Goal: Task Accomplishment & Management: Use online tool/utility

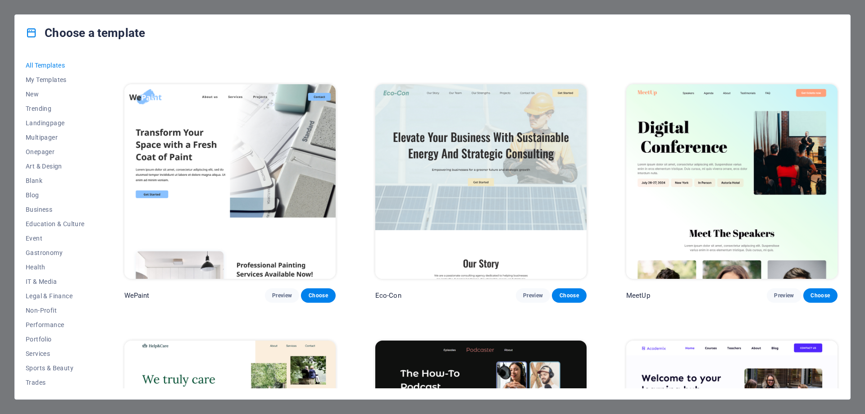
scroll to position [406, 0]
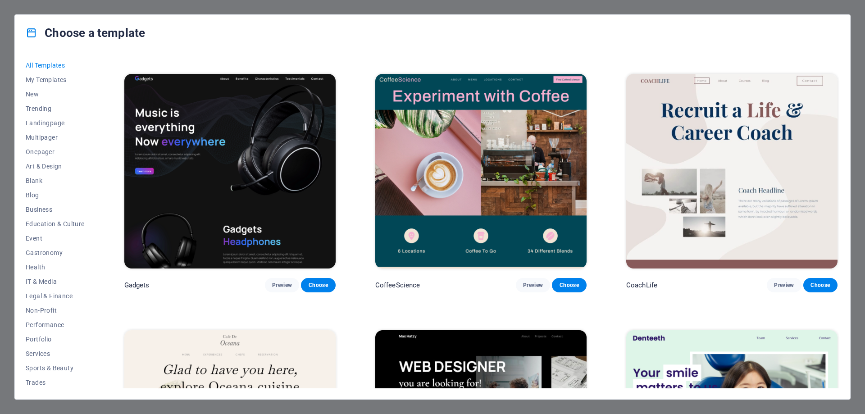
scroll to position [2975, 0]
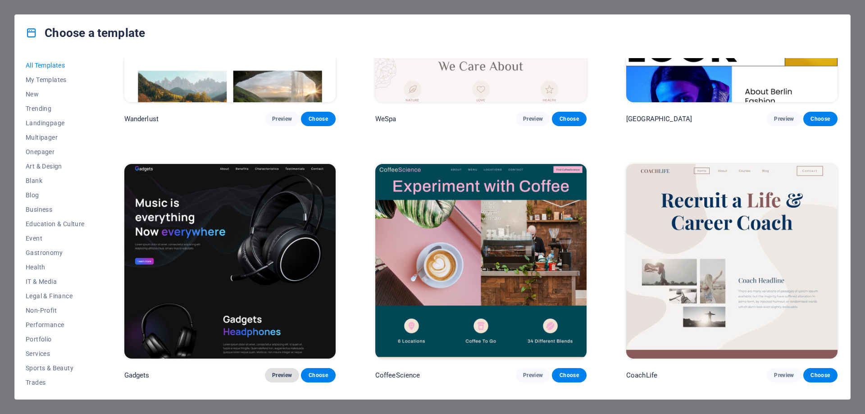
click at [284, 372] on span "Preview" at bounding box center [282, 375] width 20 height 7
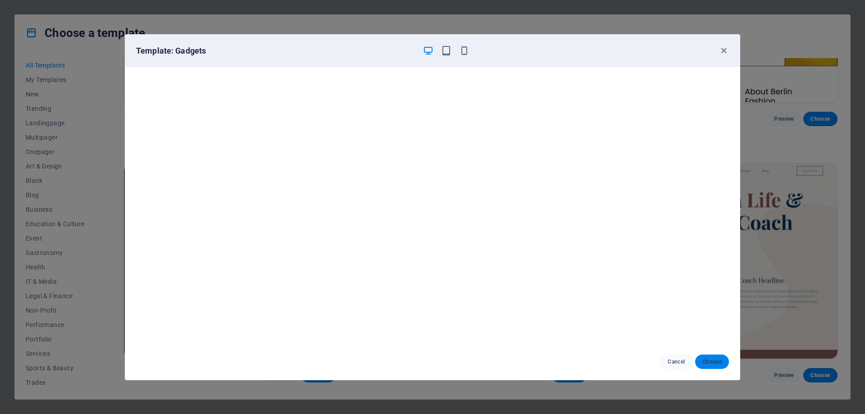
click at [718, 363] on span "Choose" at bounding box center [712, 361] width 19 height 7
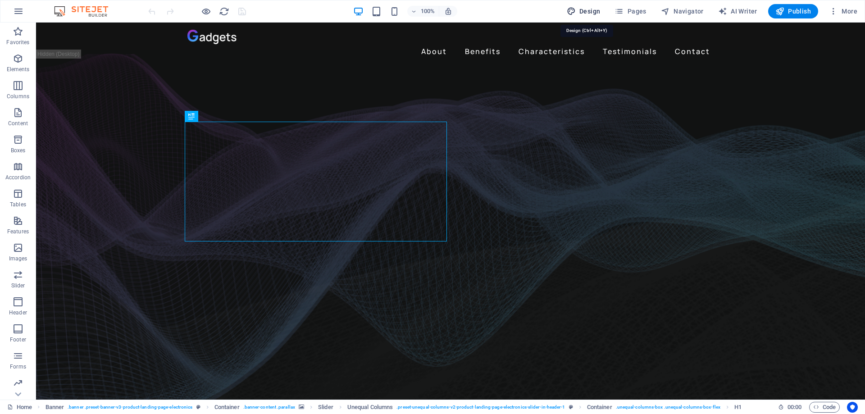
click at [582, 11] on span "Design" at bounding box center [584, 11] width 34 height 9
select select "px"
select select "400"
select select "px"
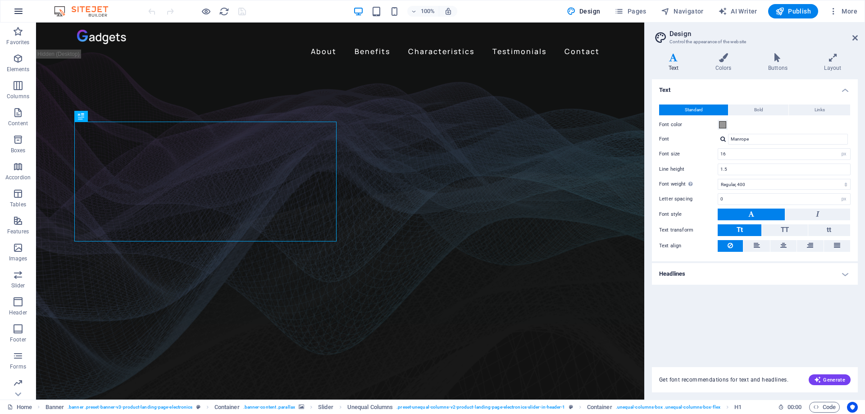
click at [14, 9] on icon "button" at bounding box center [18, 11] width 11 height 11
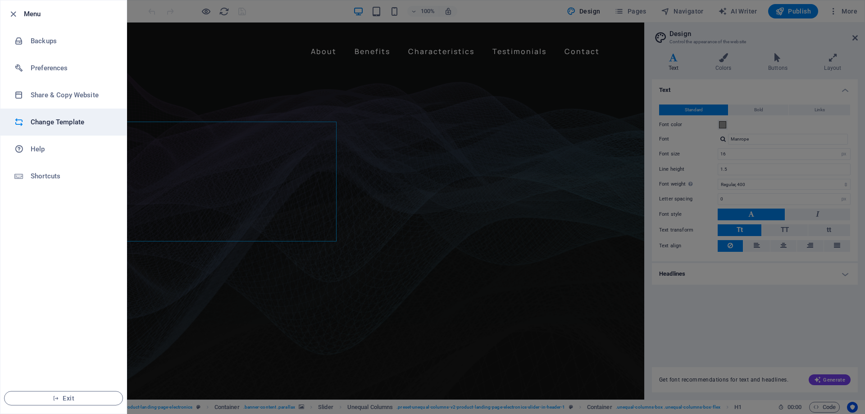
click at [40, 125] on h6 "Change Template" at bounding box center [72, 122] width 83 height 11
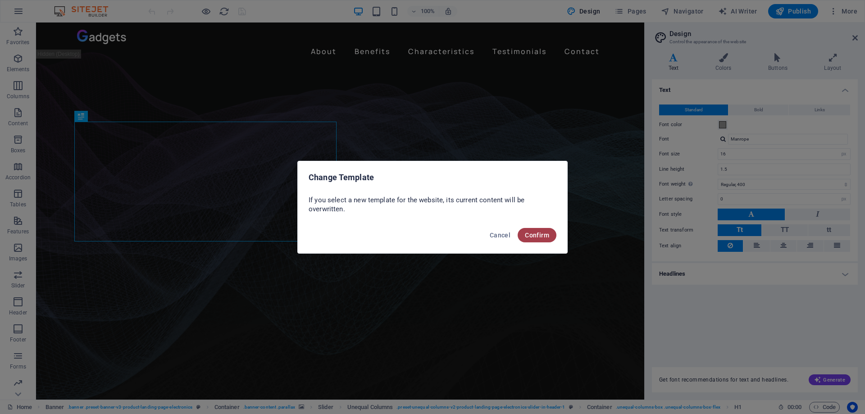
click at [532, 234] on span "Confirm" at bounding box center [537, 235] width 24 height 7
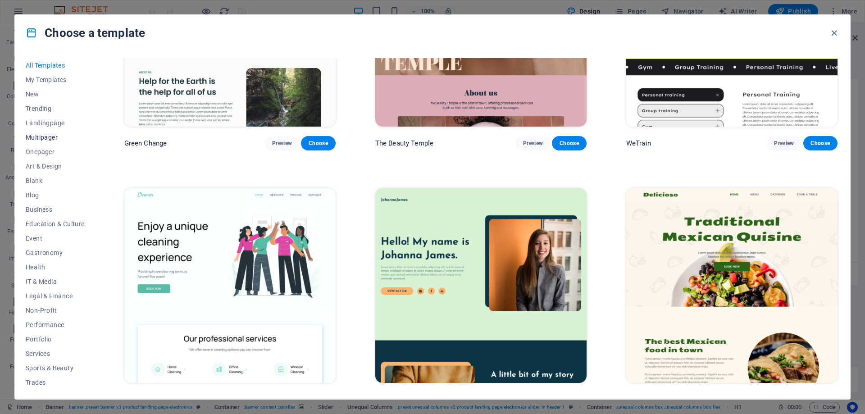
click at [46, 138] on span "Multipager" at bounding box center [55, 137] width 59 height 7
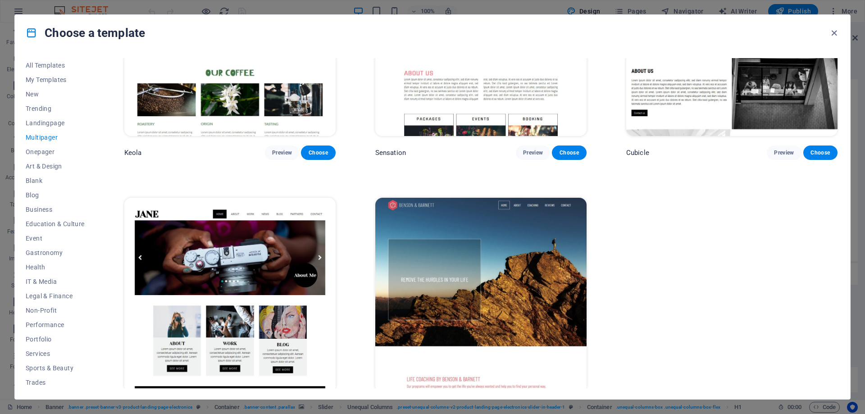
scroll to position [5511, 0]
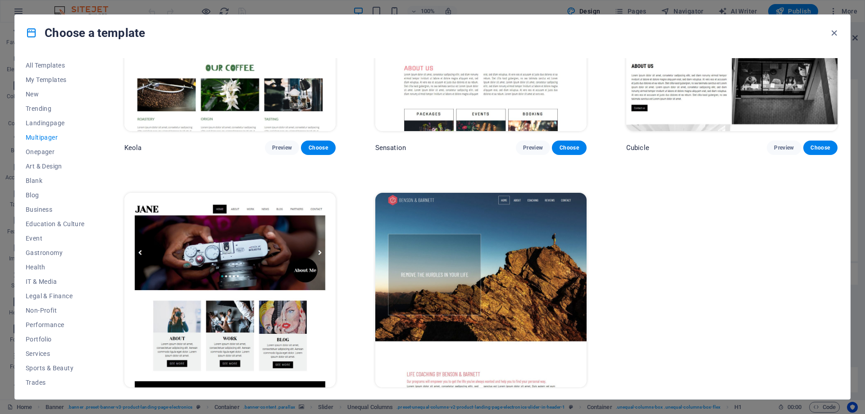
click at [275, 401] on span "Preview" at bounding box center [282, 404] width 20 height 7
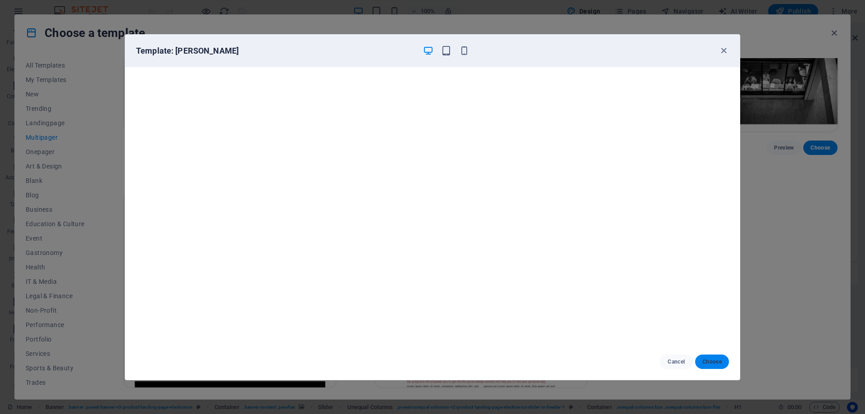
click at [709, 367] on button "Choose" at bounding box center [712, 362] width 34 height 14
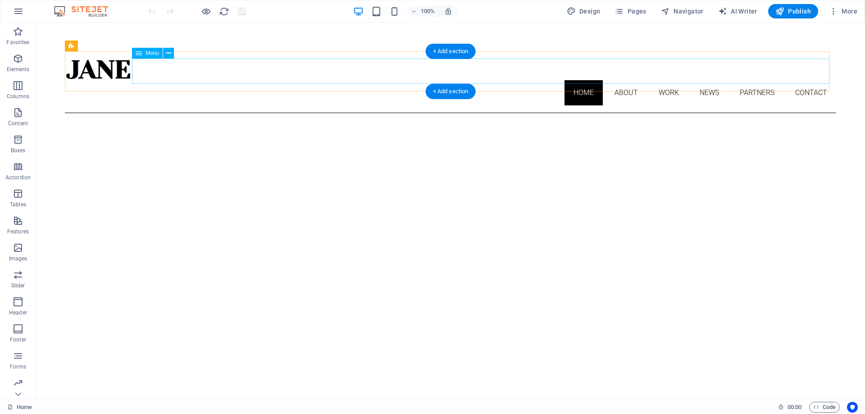
click at [614, 80] on nav "Home About Work News Partners Contact" at bounding box center [451, 92] width 772 height 25
click at [115, 67] on div at bounding box center [451, 70] width 772 height 22
click at [88, 72] on div at bounding box center [451, 70] width 772 height 22
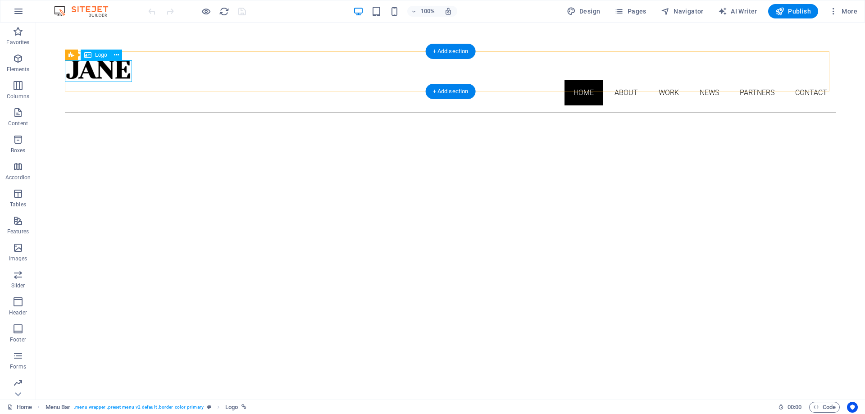
select select "px"
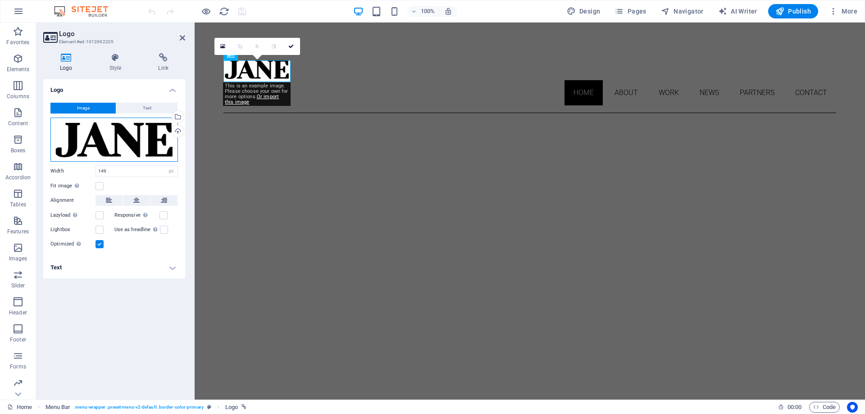
click at [169, 156] on div "Drag files here, click to choose files or select files from Files or our free s…" at bounding box center [114, 140] width 128 height 44
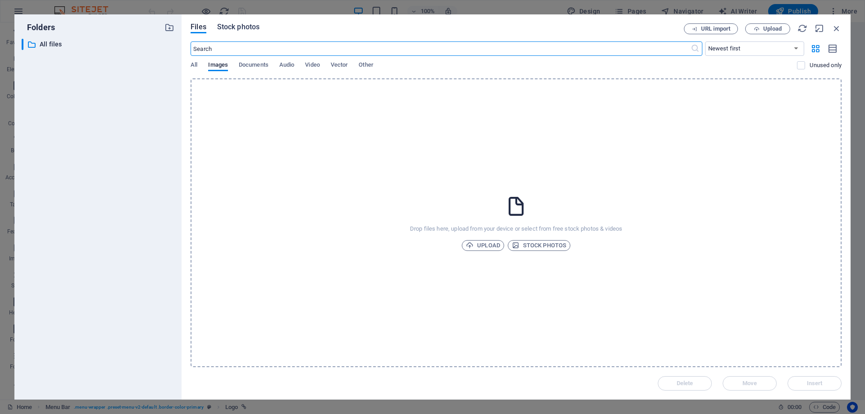
click at [234, 27] on span "Stock photos" at bounding box center [238, 27] width 42 height 11
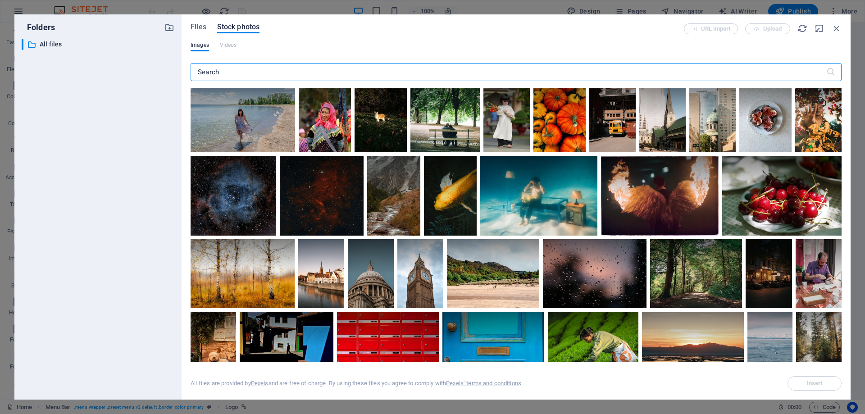
scroll to position [361, 0]
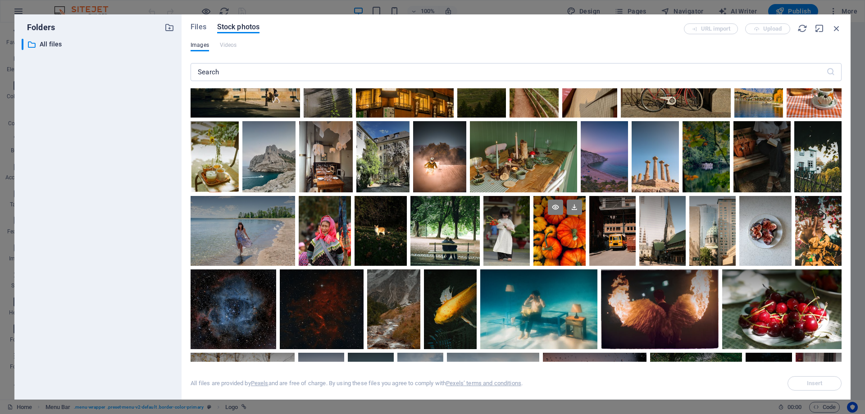
click at [569, 240] on div at bounding box center [560, 231] width 52 height 70
click at [821, 384] on span "Insert" at bounding box center [815, 383] width 16 height 5
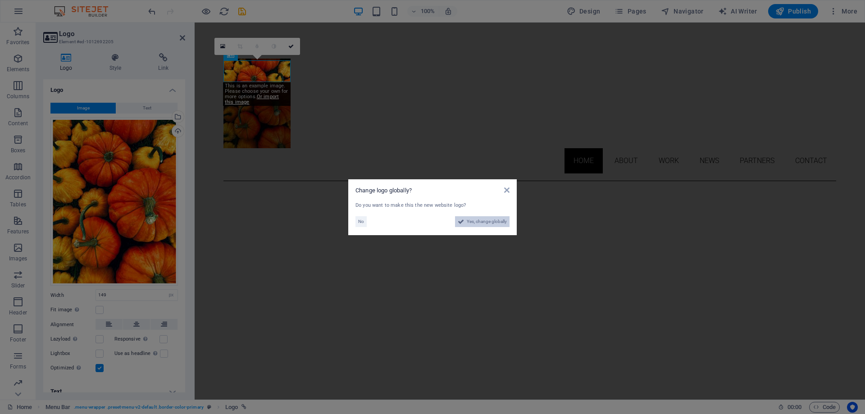
click at [485, 224] on span "Yes, change globally" at bounding box center [487, 221] width 40 height 11
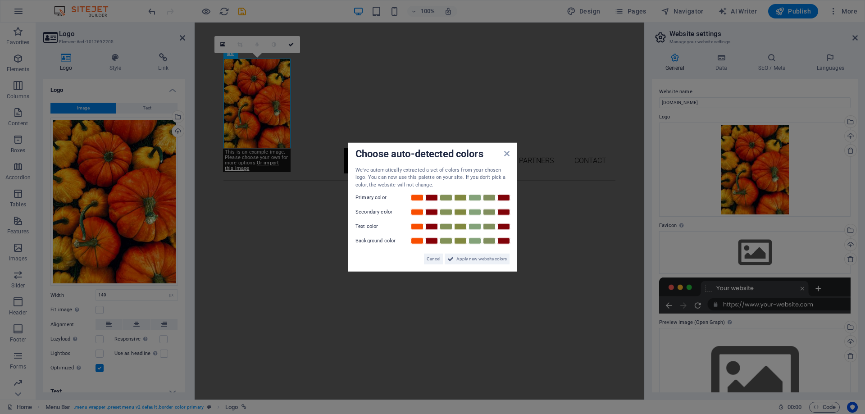
click at [510, 153] on div "Choose auto-detected colors We've automatically extracted a set of colors from …" at bounding box center [432, 206] width 169 height 129
click at [507, 155] on icon at bounding box center [506, 153] width 5 height 7
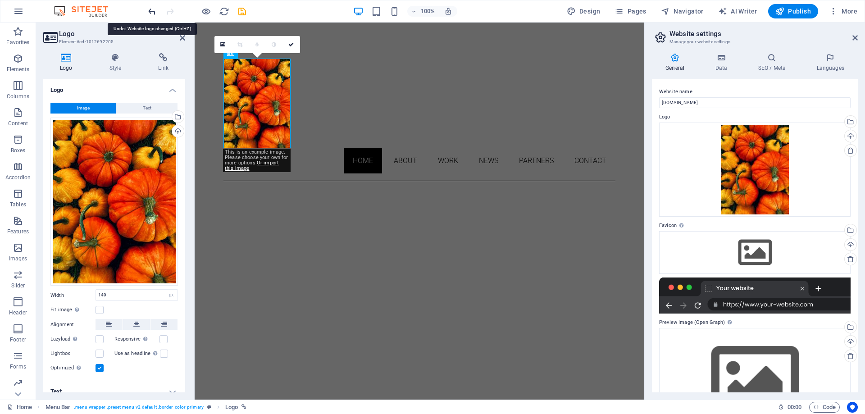
click at [150, 11] on icon "undo" at bounding box center [152, 11] width 10 height 10
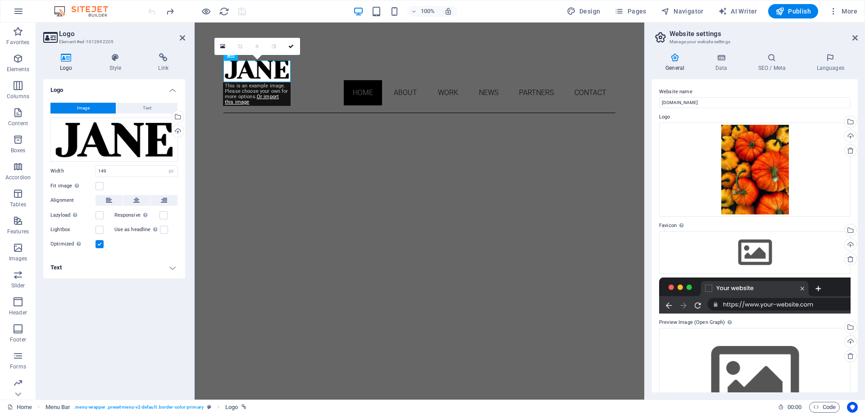
click at [797, 304] on div at bounding box center [755, 296] width 192 height 36
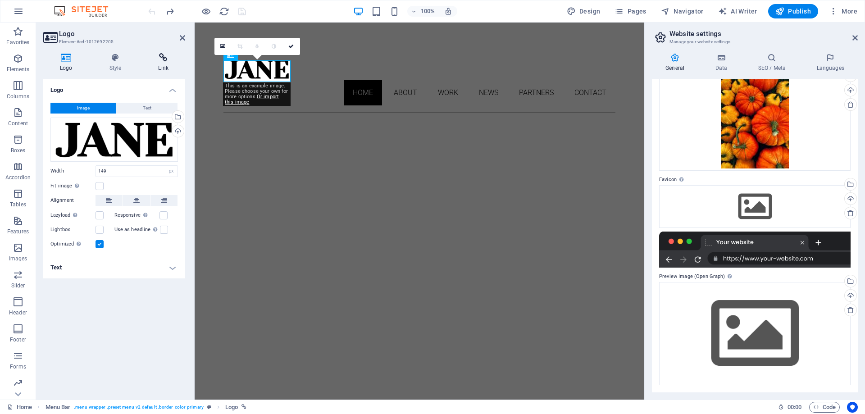
click at [168, 55] on icon at bounding box center [164, 57] width 44 height 9
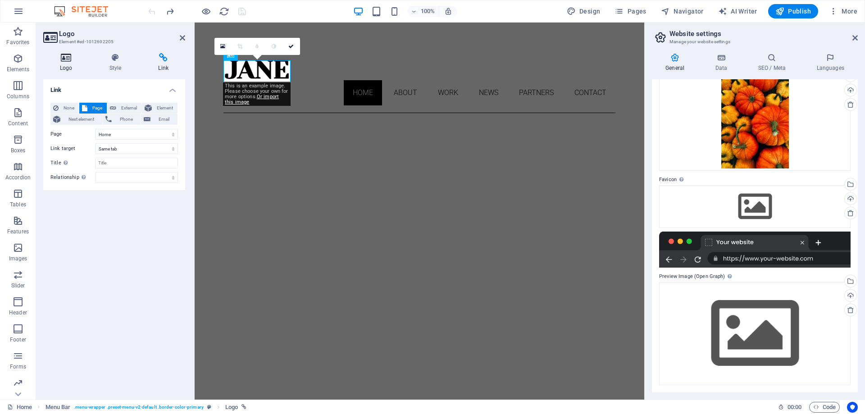
click at [66, 55] on icon at bounding box center [66, 57] width 46 height 9
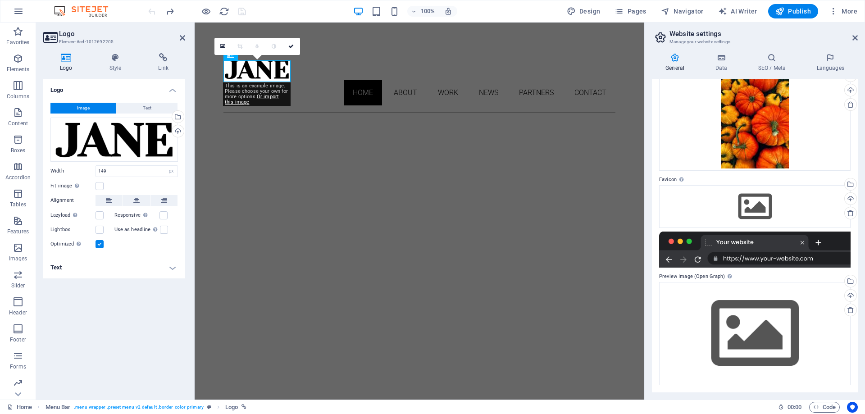
click at [809, 256] on div at bounding box center [755, 250] width 192 height 36
click at [797, 264] on div at bounding box center [755, 250] width 192 height 36
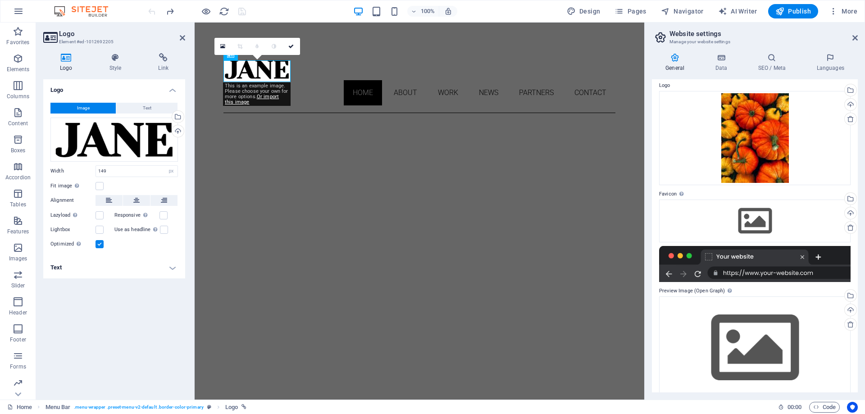
scroll to position [45, 0]
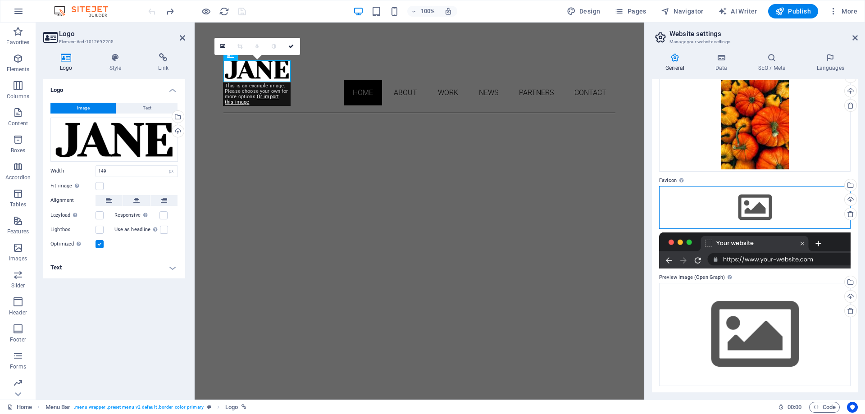
click at [754, 207] on div "Drag files here, click to choose files or select files from Files or our free s…" at bounding box center [755, 207] width 192 height 42
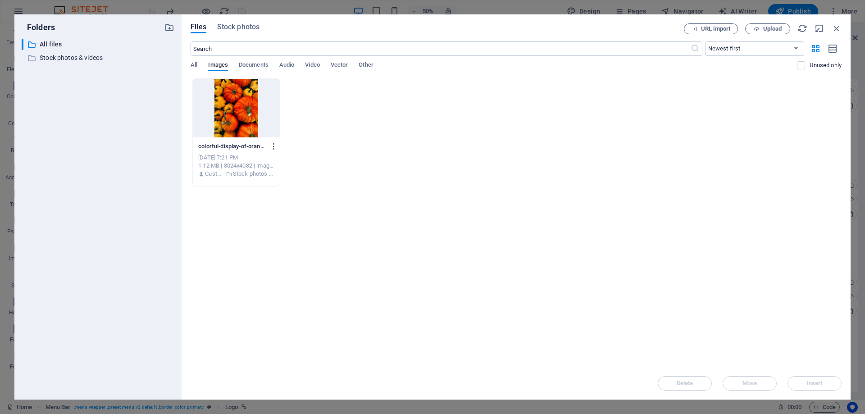
click at [276, 144] on icon "button" at bounding box center [274, 146] width 9 height 8
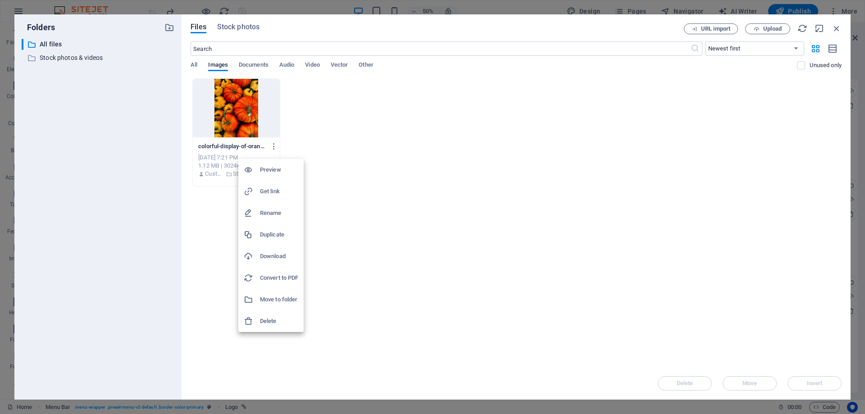
click at [272, 324] on h6 "Delete" at bounding box center [279, 321] width 38 height 11
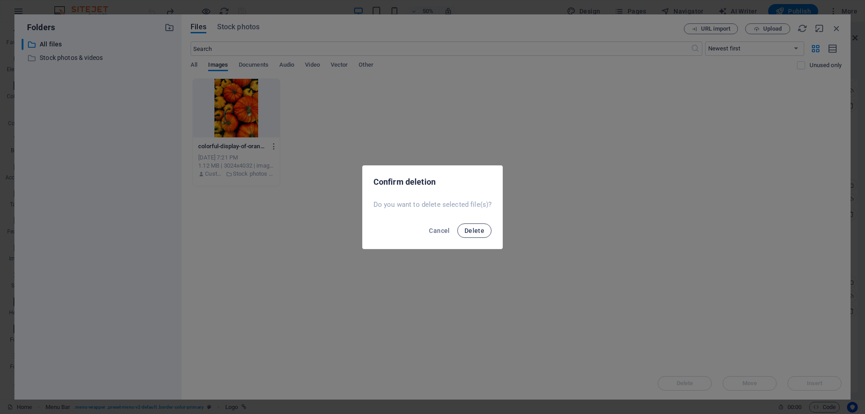
click at [471, 232] on span "Delete" at bounding box center [475, 230] width 20 height 7
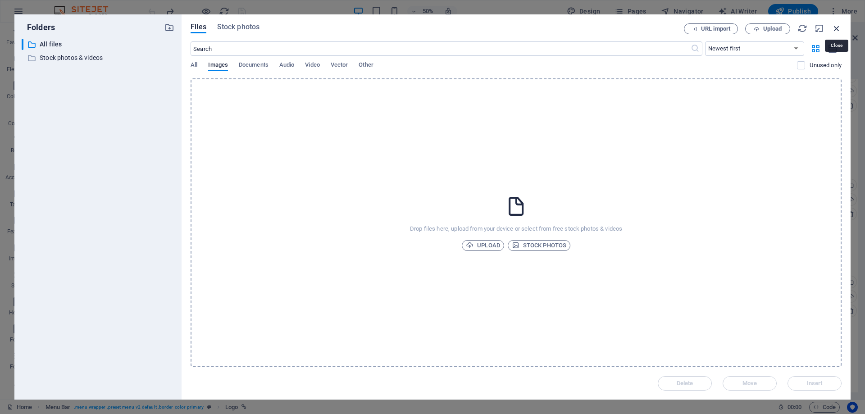
click at [839, 30] on icon "button" at bounding box center [837, 28] width 10 height 10
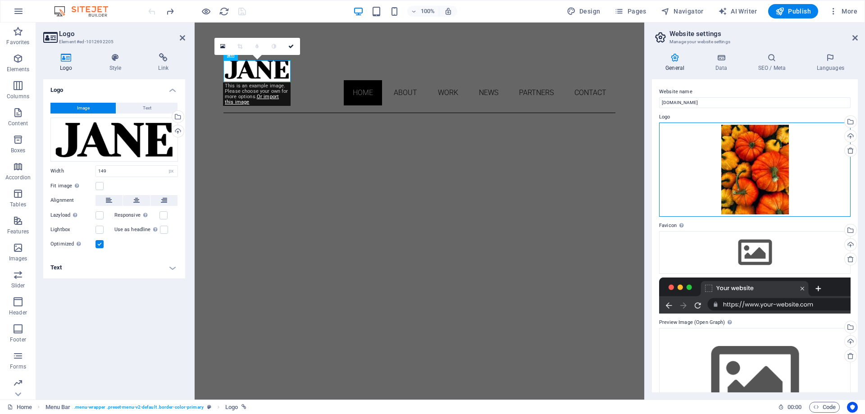
click at [769, 164] on div "Drag files here, click to choose files or select files from Files or our free s…" at bounding box center [755, 170] width 192 height 95
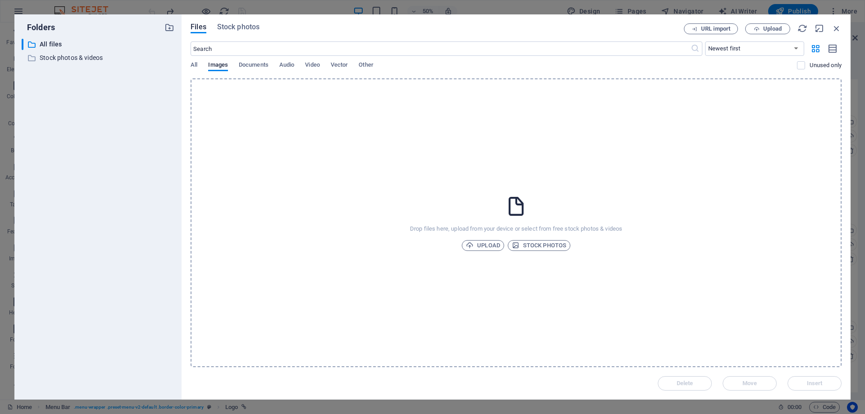
click at [835, 23] on div "Files Stock photos URL import Upload ​ Newest first Oldest first Name (A-Z) Nam…" at bounding box center [516, 206] width 669 height 385
click at [836, 26] on icon "button" at bounding box center [837, 28] width 10 height 10
